Goal: Task Accomplishment & Management: Use online tool/utility

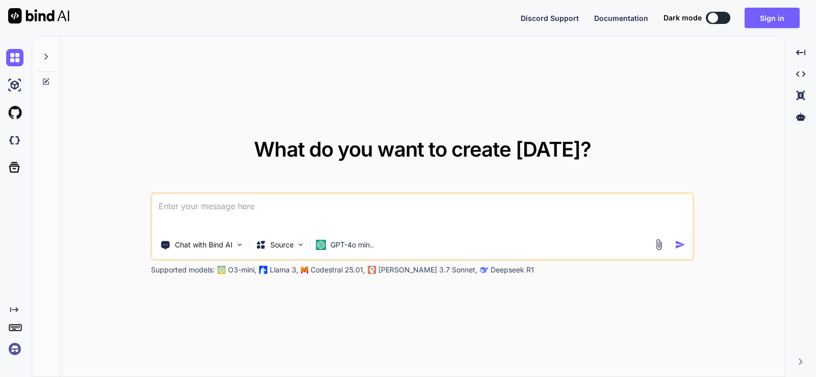
drag, startPoint x: 657, startPoint y: 243, endPoint x: 663, endPoint y: 248, distance: 8.0
click at [657, 243] on img at bounding box center [659, 245] width 12 height 12
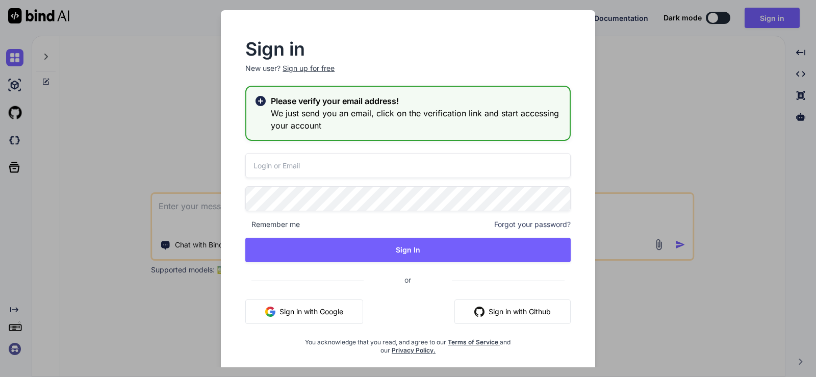
click at [509, 310] on button "Sign in with Github" at bounding box center [512, 311] width 116 height 24
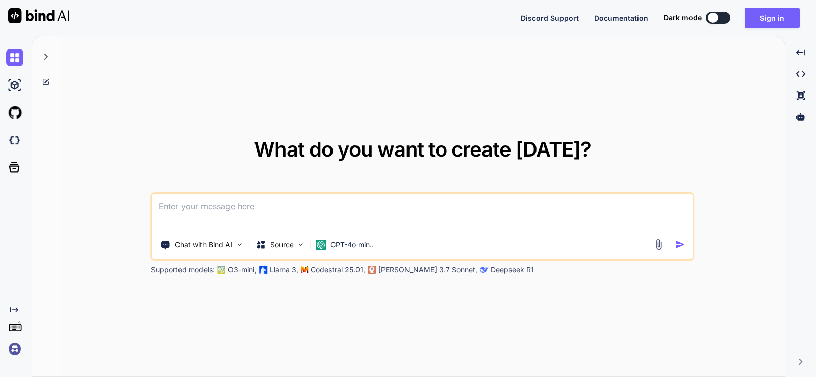
click at [658, 242] on img at bounding box center [659, 245] width 12 height 12
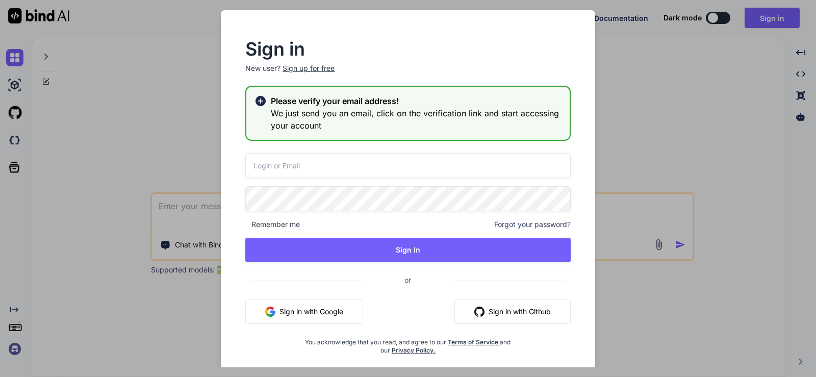
click at [513, 304] on button "Sign in with Github" at bounding box center [512, 311] width 116 height 24
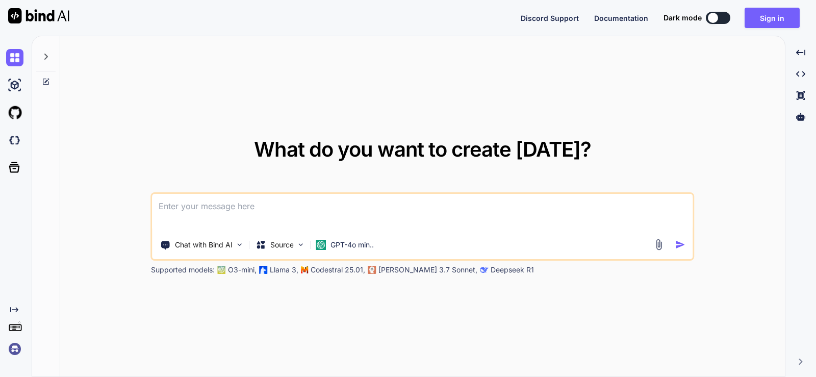
type textarea "x"
click at [657, 239] on img at bounding box center [659, 245] width 12 height 12
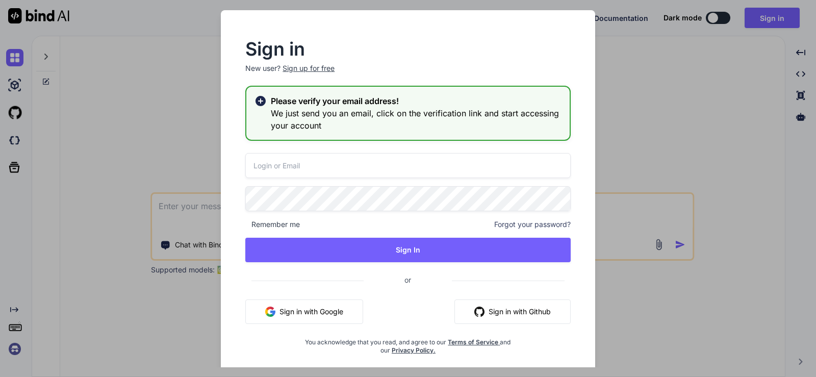
click at [180, 149] on div "Sign in New user? Sign up for free Please verify your email address! We just se…" at bounding box center [408, 188] width 816 height 377
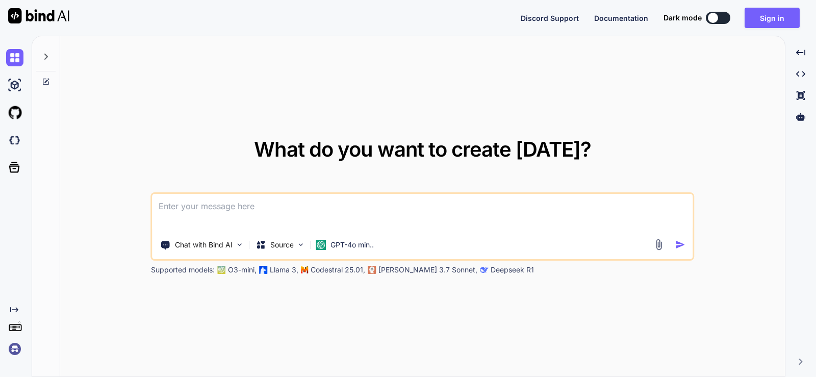
click at [657, 243] on img at bounding box center [659, 245] width 12 height 12
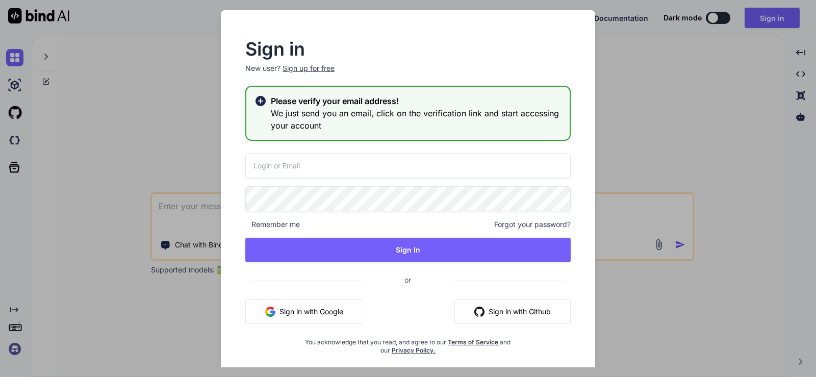
click at [335, 163] on input "email" at bounding box center [407, 165] width 325 height 25
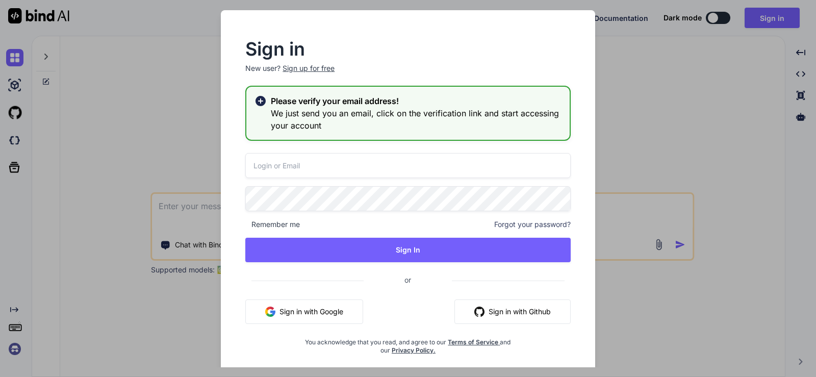
click at [335, 163] on input "email" at bounding box center [407, 165] width 325 height 25
click at [503, 312] on button "Sign in with Github" at bounding box center [512, 311] width 116 height 24
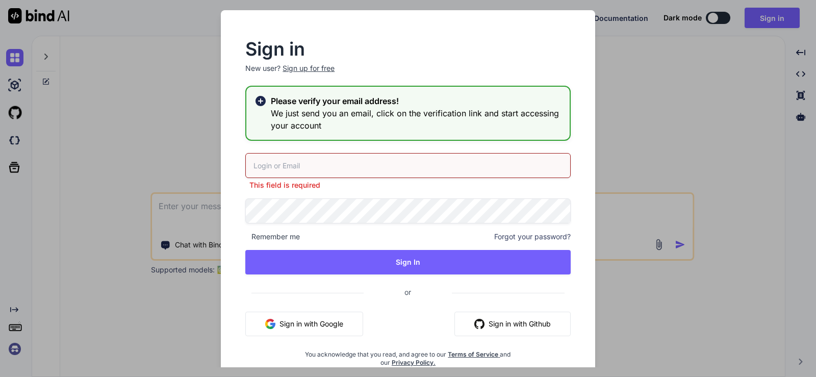
click at [516, 324] on button "Sign in with Github" at bounding box center [512, 323] width 116 height 24
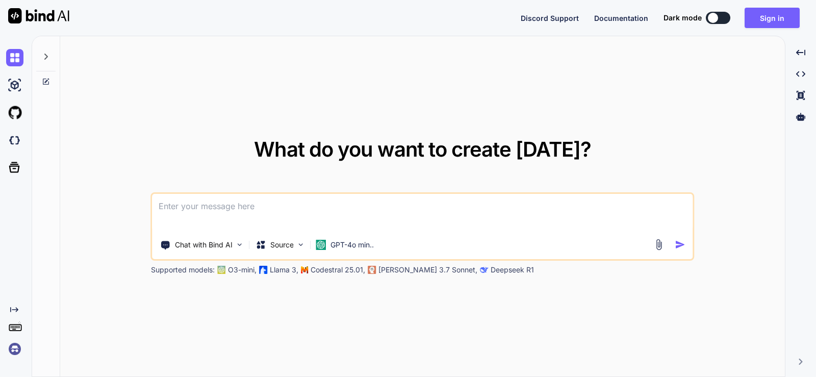
click at [658, 243] on img at bounding box center [659, 245] width 12 height 12
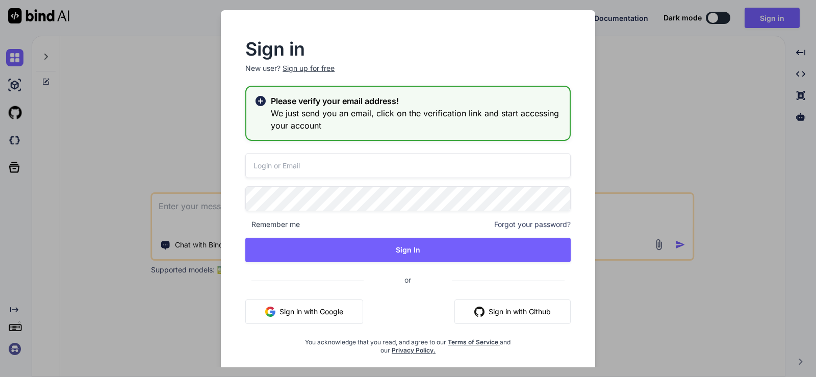
click at [488, 306] on button "Sign in with Github" at bounding box center [512, 311] width 116 height 24
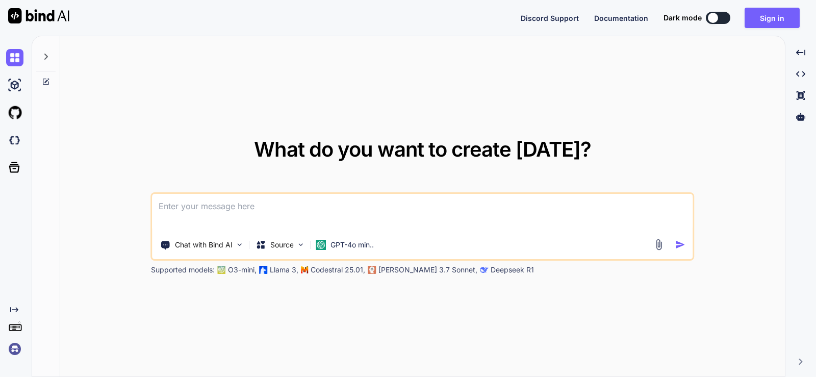
click at [657, 242] on img at bounding box center [659, 245] width 12 height 12
click at [658, 243] on img at bounding box center [659, 245] width 12 height 12
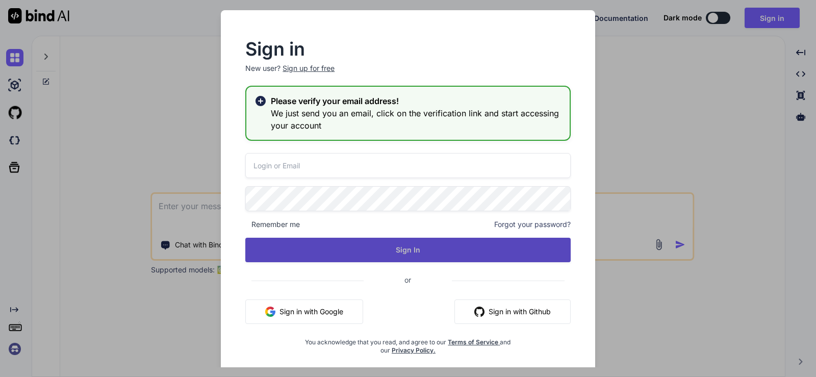
click at [487, 253] on button "Sign In" at bounding box center [407, 250] width 325 height 24
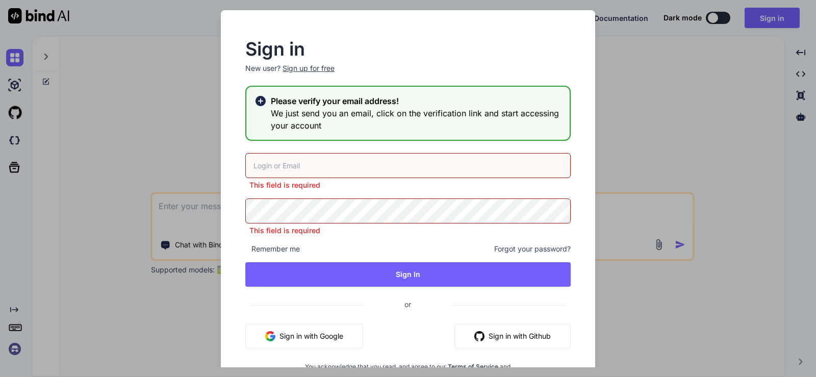
click at [335, 165] on input "email" at bounding box center [407, 165] width 325 height 25
click at [505, 334] on button "Sign in with Github" at bounding box center [512, 336] width 116 height 24
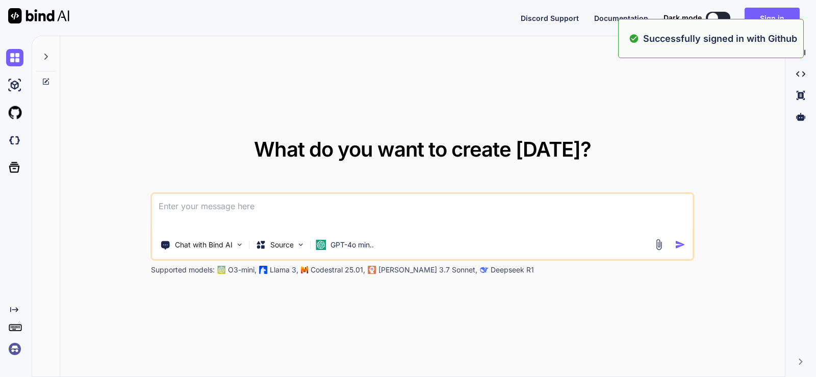
click at [361, 106] on div "What do you want to create [DATE]? Chat with Bind AI Source GPT-4o min.. Suppor…" at bounding box center [422, 206] width 724 height 341
click at [668, 39] on p "Successfully signed in with Github" at bounding box center [720, 39] width 154 height 14
click at [686, 34] on p "Successfully signed in with Github" at bounding box center [720, 39] width 154 height 14
click at [687, 34] on p "Successfully signed in with Github" at bounding box center [720, 39] width 154 height 14
click at [691, 34] on p "Successfully signed in with Github" at bounding box center [720, 39] width 154 height 14
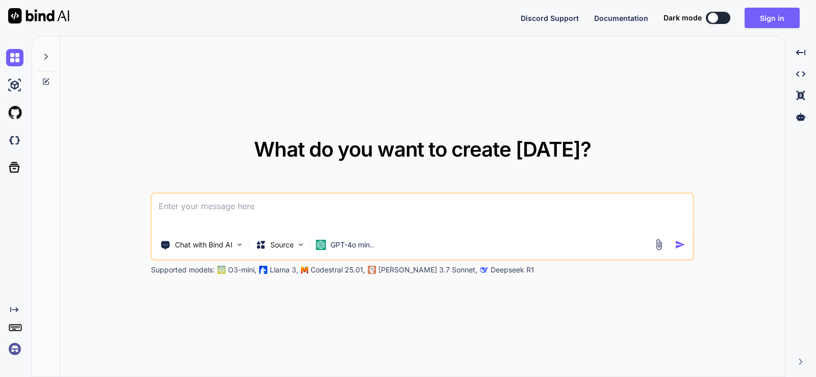
click at [720, 16] on button at bounding box center [718, 18] width 24 height 12
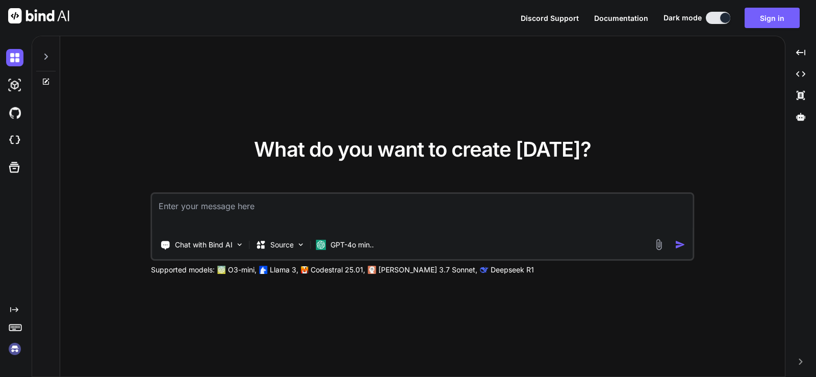
click at [199, 213] on textarea at bounding box center [422, 213] width 540 height 38
click at [233, 244] on div "Chat with Bind AI" at bounding box center [203, 245] width 92 height 20
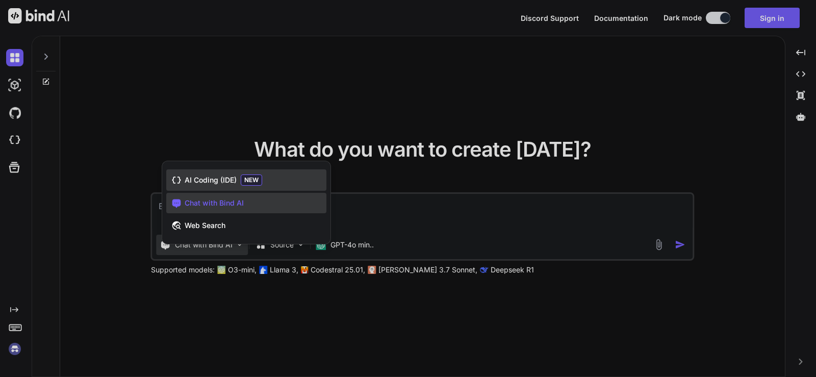
click at [219, 178] on span "AI Coding (IDE)" at bounding box center [211, 180] width 52 height 10
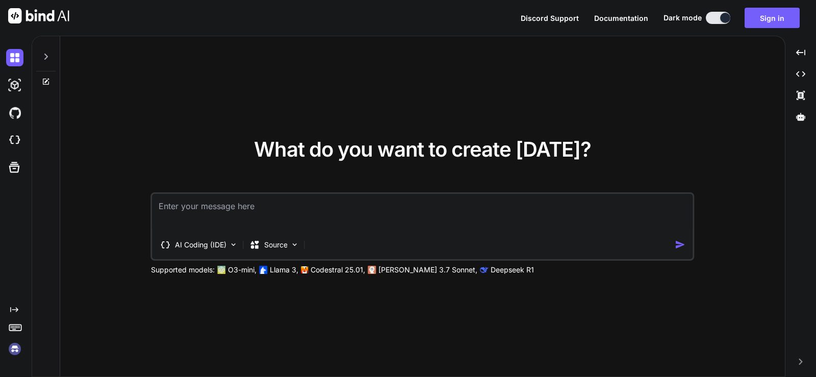
click at [490, 271] on p "Deepseek R1" at bounding box center [511, 270] width 43 height 10
